Goal: Information Seeking & Learning: Understand process/instructions

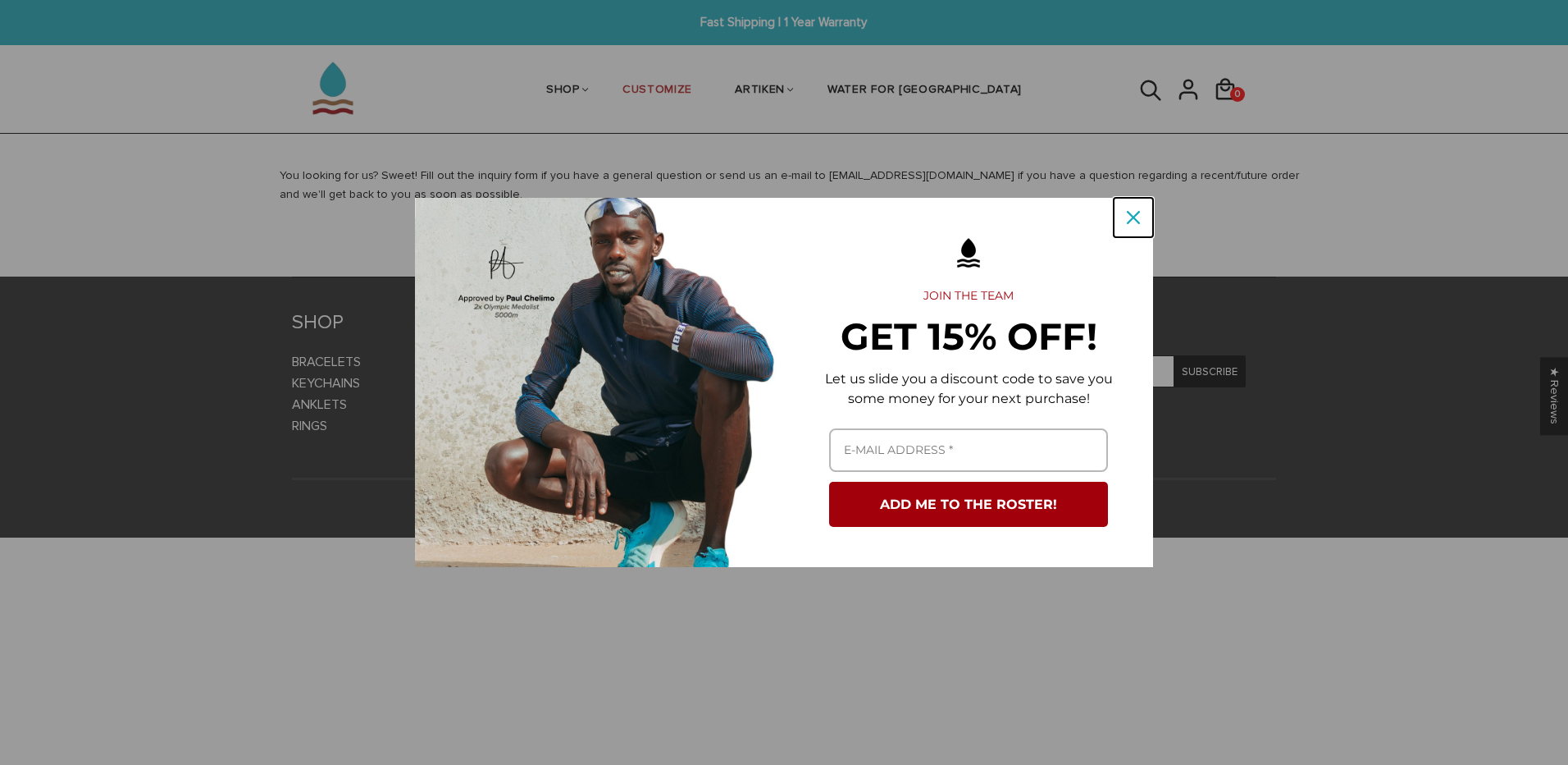
click at [1136, 220] on icon "close icon" at bounding box center [1134, 218] width 13 height 13
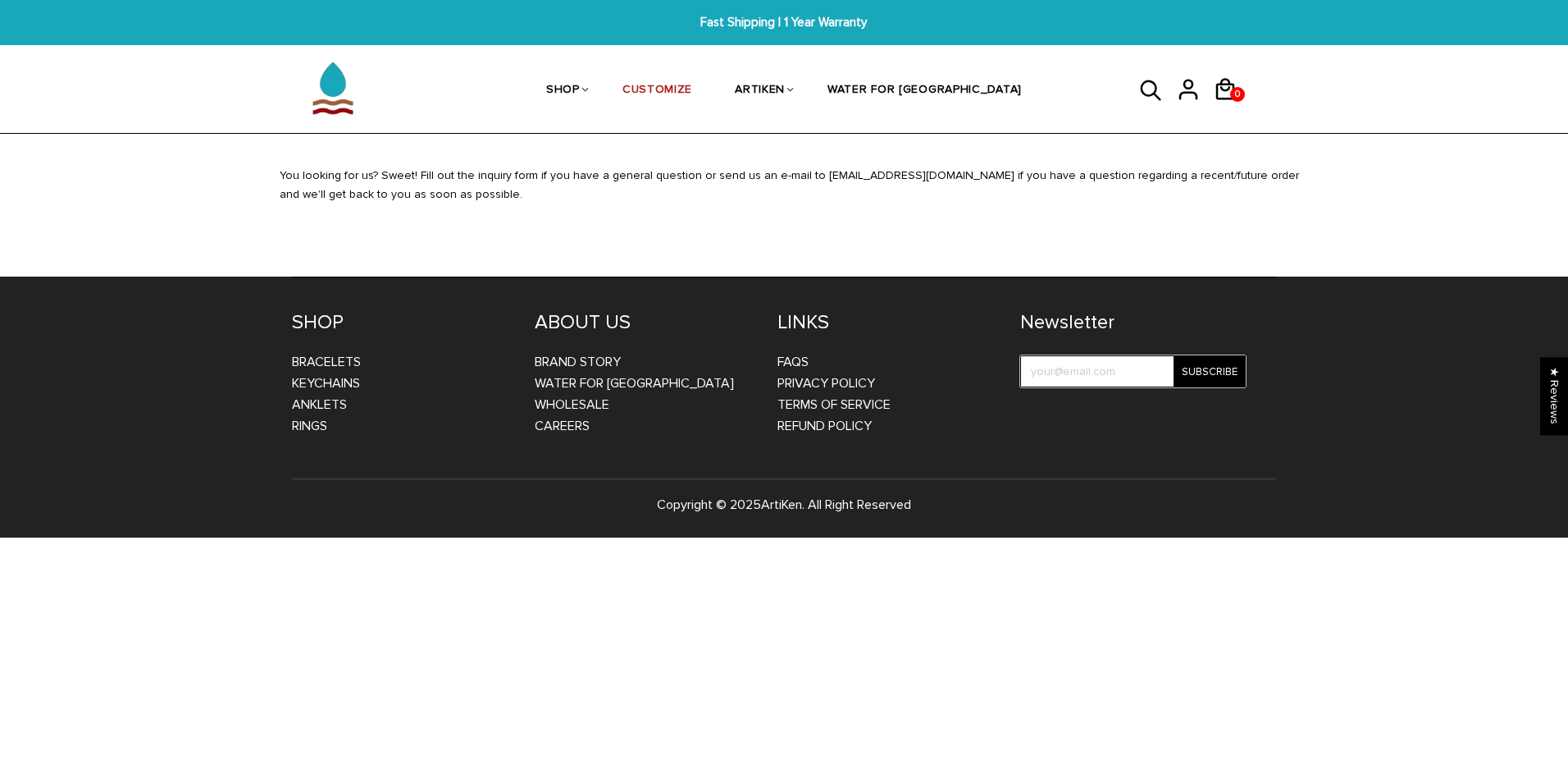
click at [1062, 376] on input "test" at bounding box center [1132, 371] width 225 height 32
click at [1133, 154] on div "Fast Shipping | 1 Year Warranty Fast Shipping | 1 Year Warranty SHOP BRACELETS …" at bounding box center [784, 269] width 1568 height 537
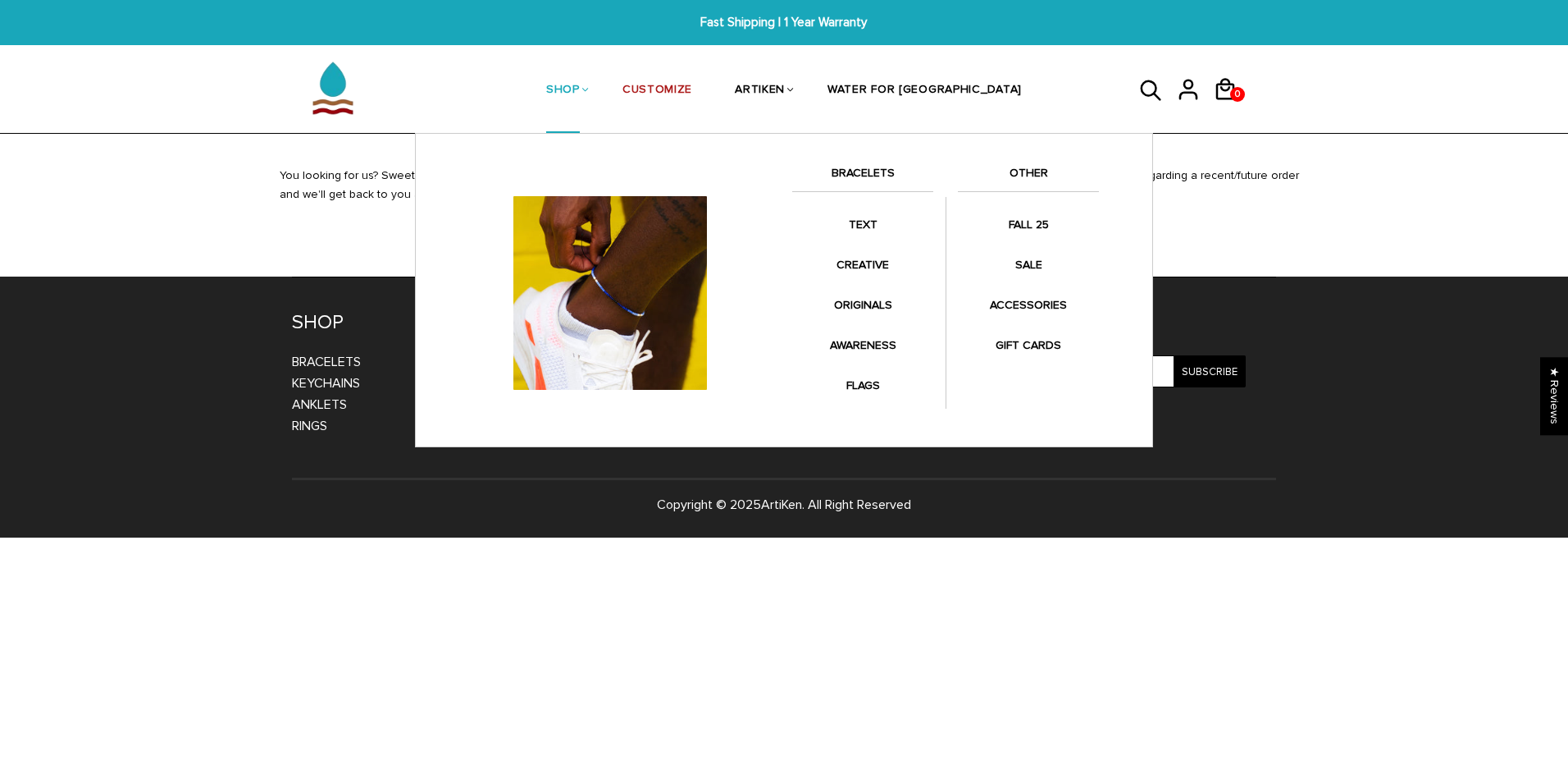
click at [580, 81] on link "SHOP" at bounding box center [563, 91] width 33 height 87
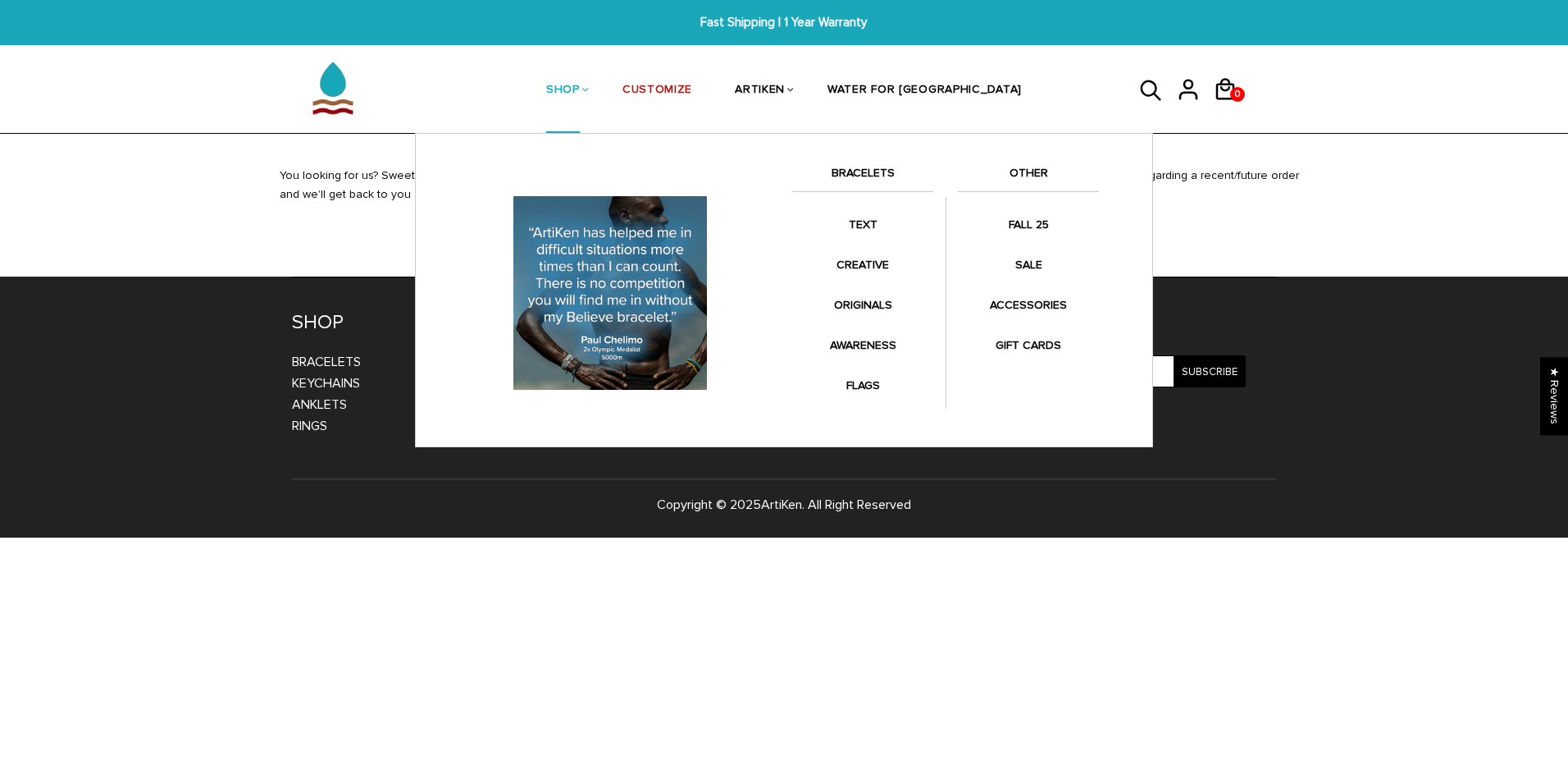
click at [866, 175] on link "BRACELETS" at bounding box center [863, 177] width 141 height 28
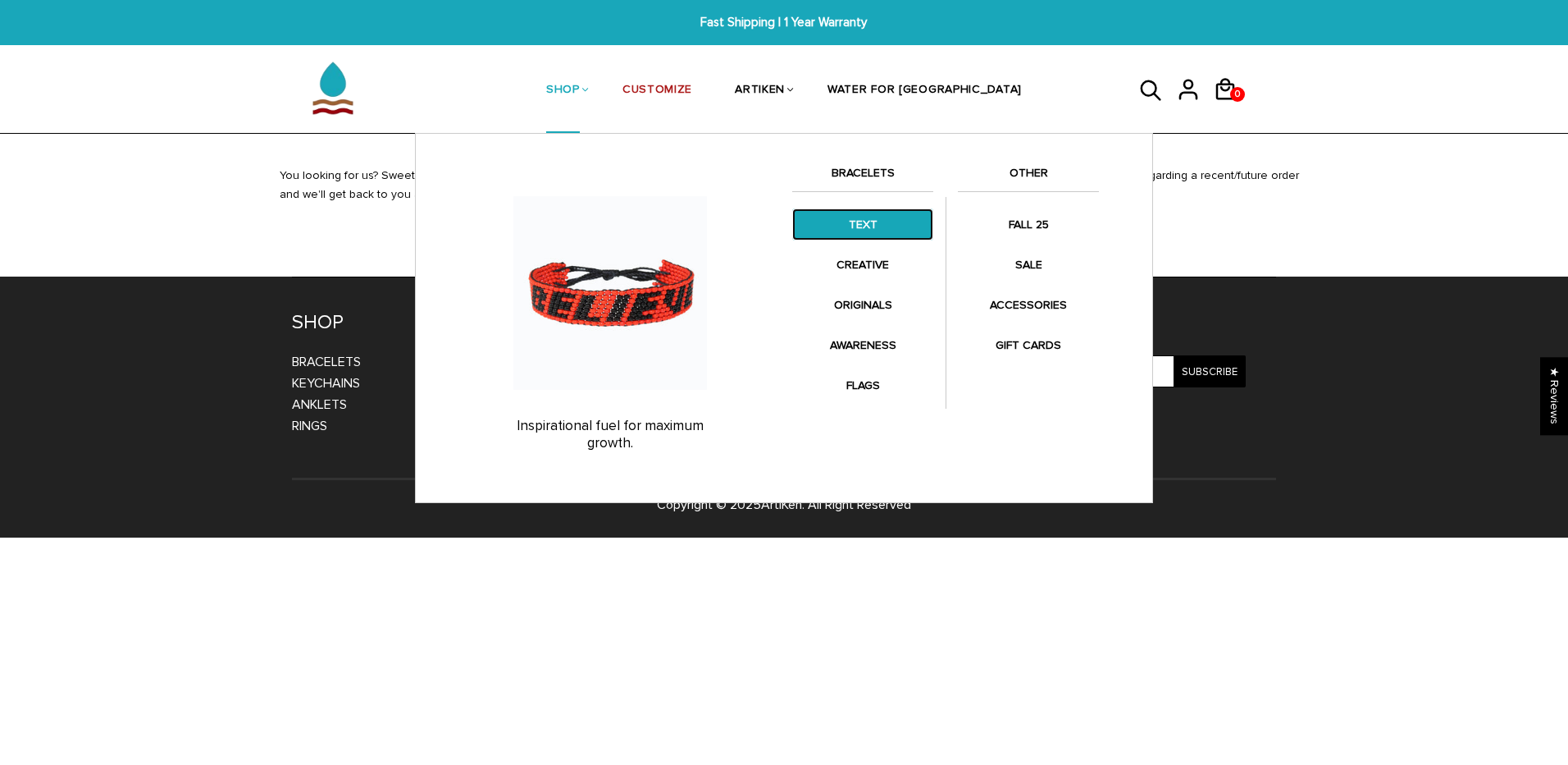
click at [895, 217] on link "TEXT" at bounding box center [863, 225] width 141 height 32
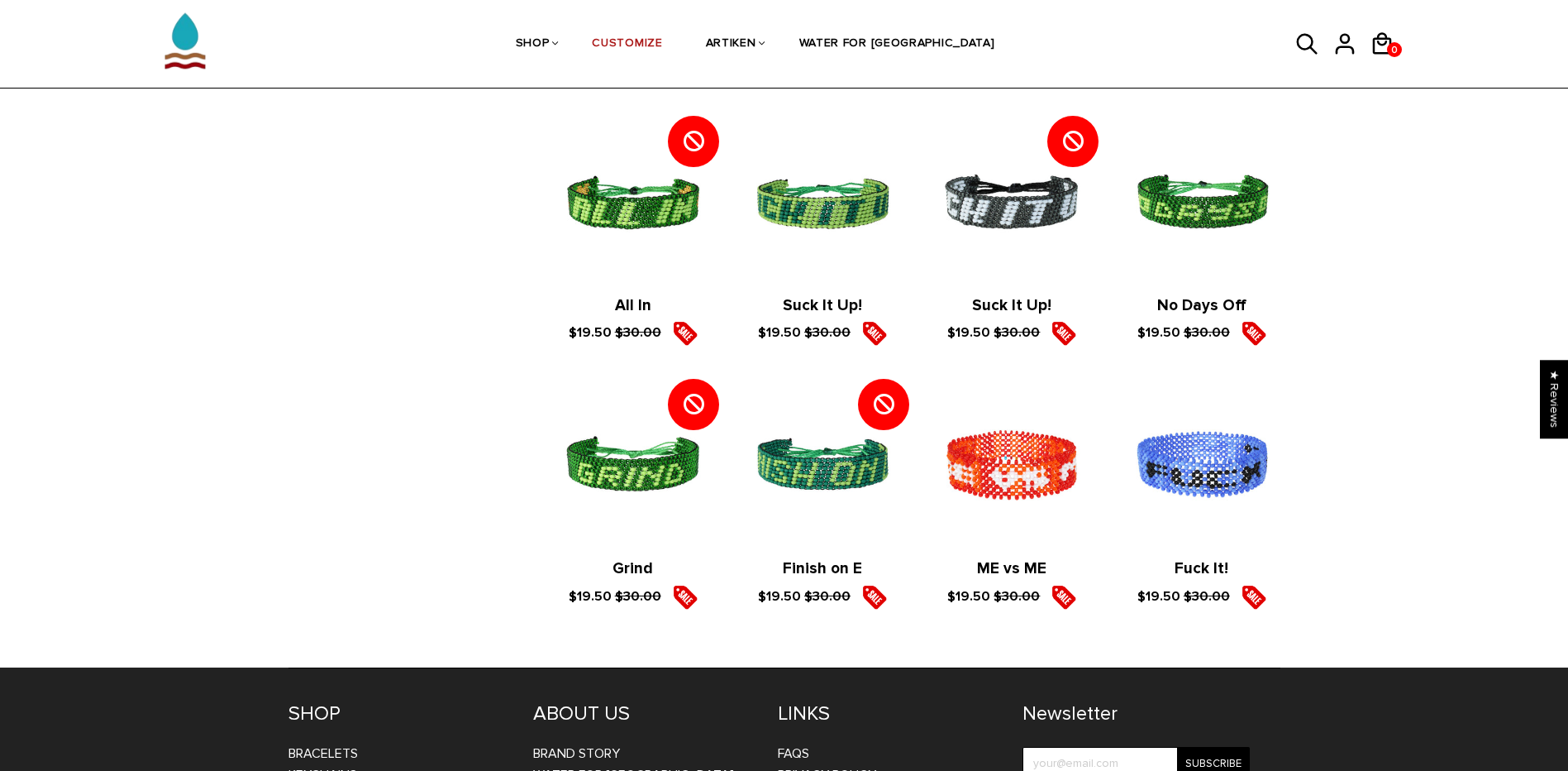
scroll to position [2577, 0]
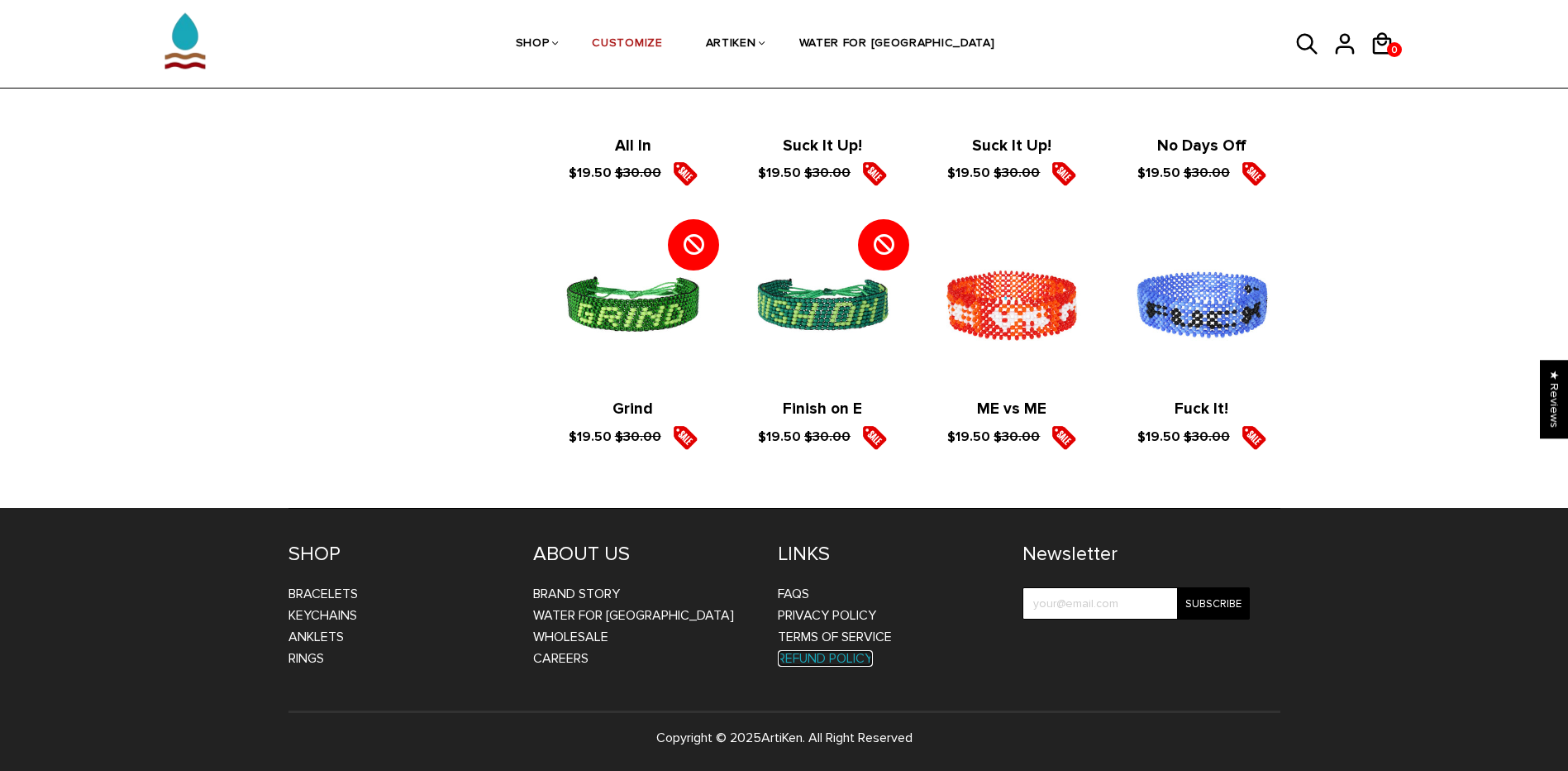
click at [797, 655] on link "Refund Policy" at bounding box center [824, 658] width 95 height 17
